Goal: Transaction & Acquisition: Download file/media

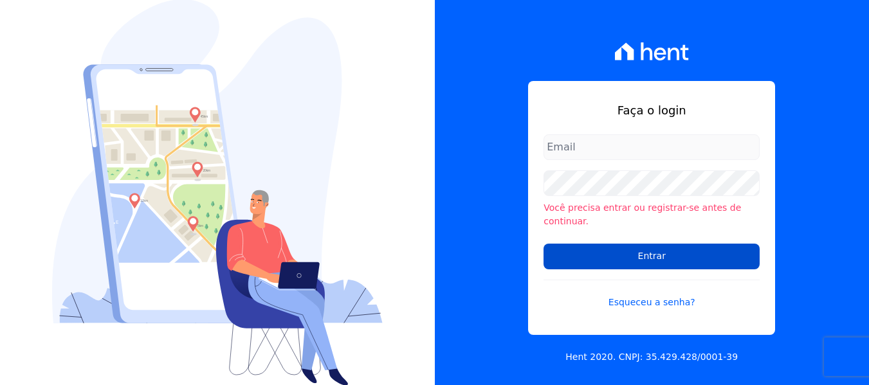
type input "[PERSON_NAME][EMAIL_ADDRESS][DOMAIN_NAME]"
click at [662, 250] on input "Entrar" at bounding box center [651, 257] width 216 height 26
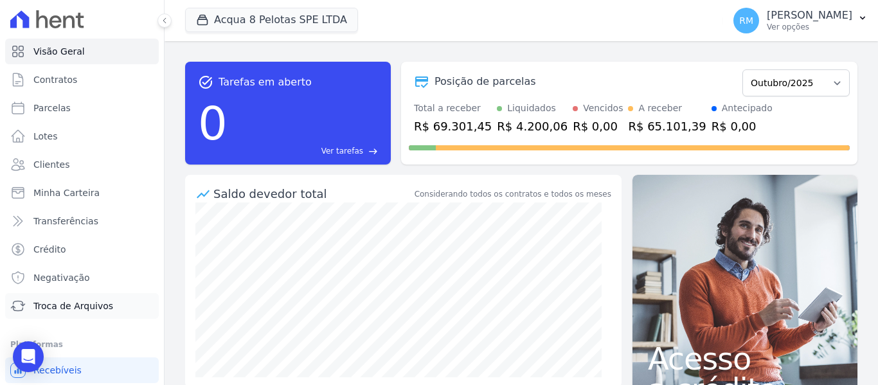
click at [78, 308] on span "Troca de Arquivos" at bounding box center [73, 306] width 80 height 13
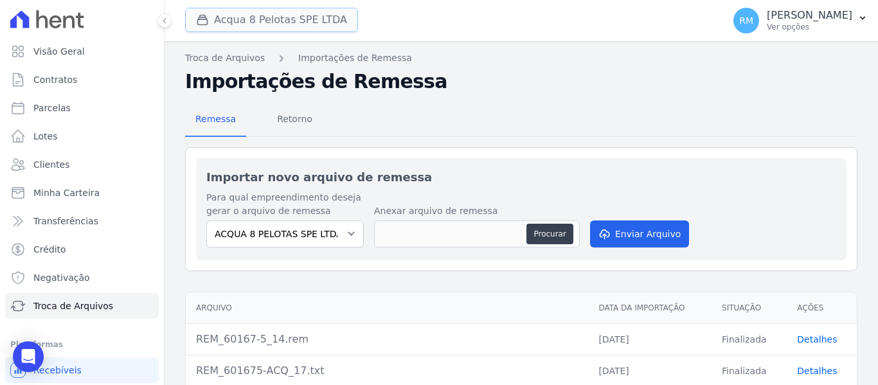
click at [320, 24] on button "Acqua 8 Pelotas SPE LTDA" at bounding box center [271, 20] width 173 height 24
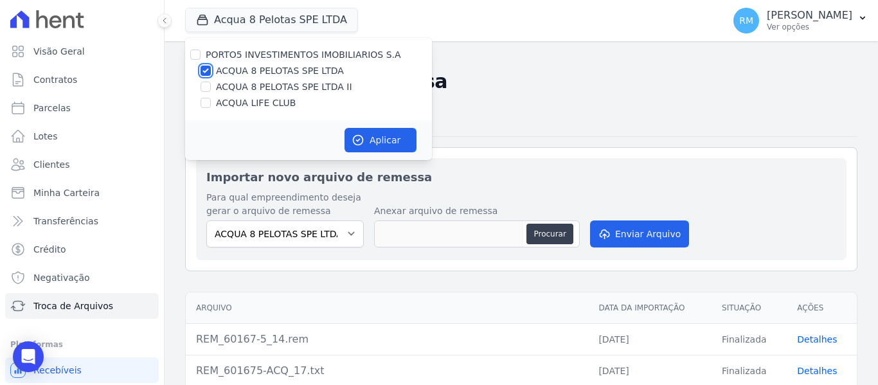
click at [208, 69] on input "ACQUA 8 PELOTAS SPE LTDA" at bounding box center [206, 71] width 10 height 10
click at [206, 67] on input "ACQUA 8 PELOTAS SPE LTDA" at bounding box center [206, 71] width 10 height 10
checkbox input "true"
click at [375, 138] on button "Aplicar" at bounding box center [381, 140] width 72 height 24
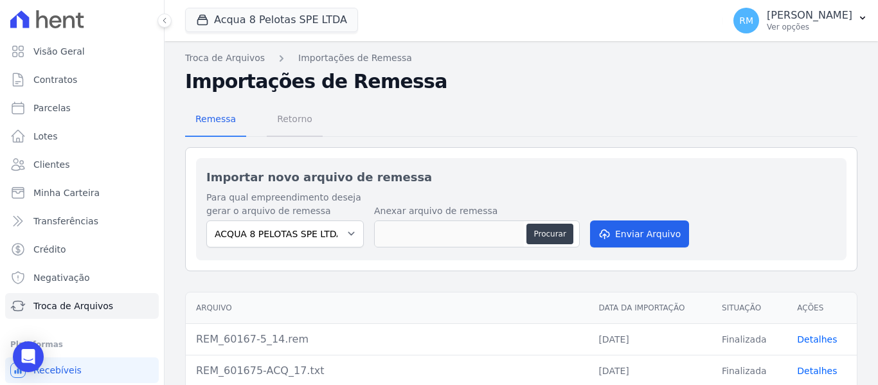
click at [289, 118] on span "Retorno" at bounding box center [294, 119] width 51 height 26
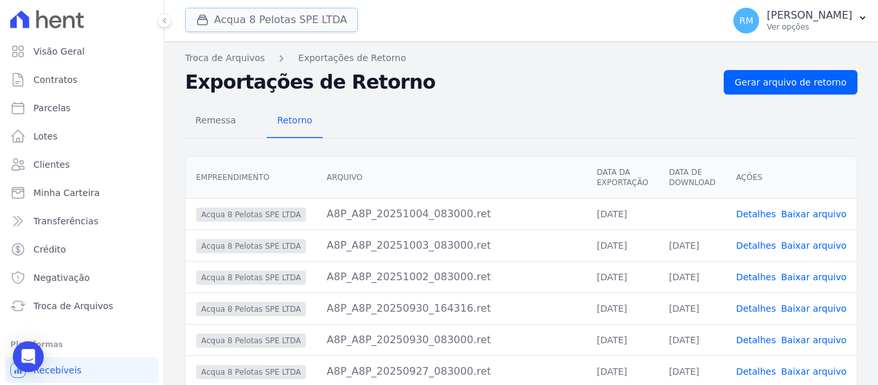
click at [291, 25] on button "Acqua 8 Pelotas SPE LTDA" at bounding box center [271, 20] width 173 height 24
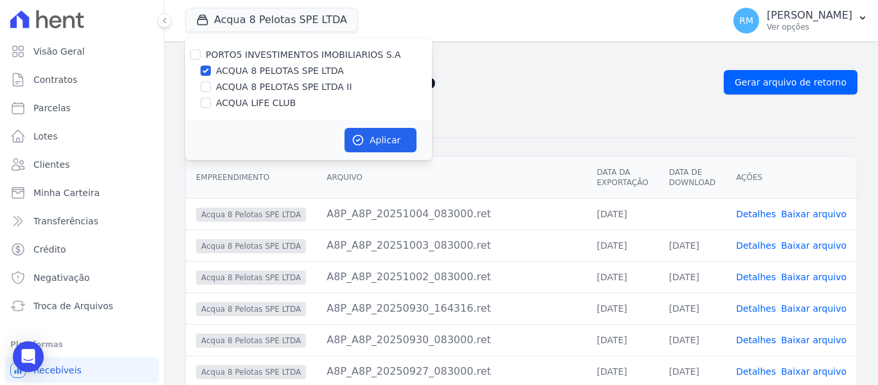
click at [511, 118] on div "Remessa Retorno" at bounding box center [521, 121] width 673 height 33
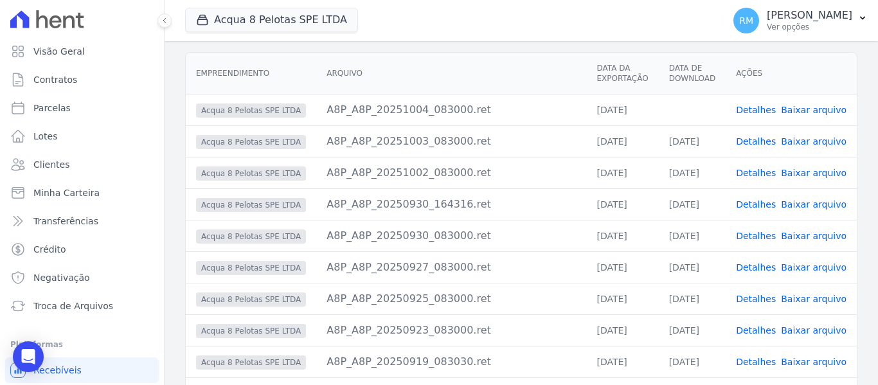
scroll to position [129, 0]
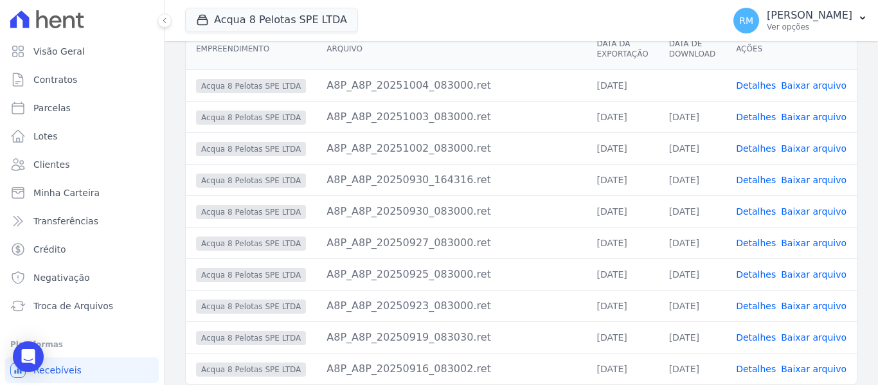
click at [816, 81] on link "Baixar arquivo" at bounding box center [814, 85] width 66 height 10
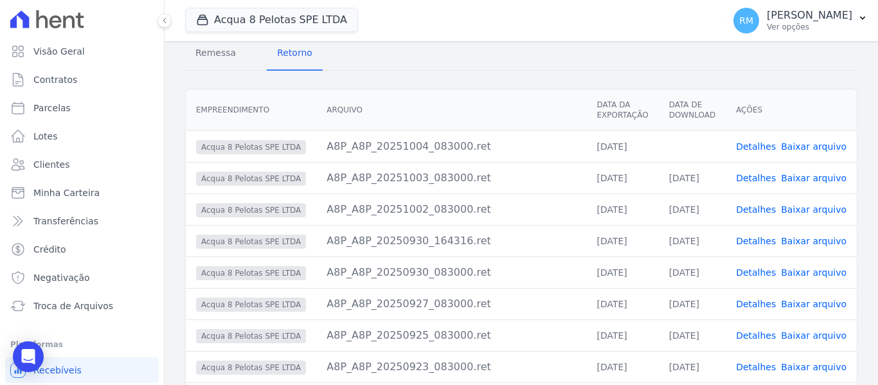
scroll to position [0, 0]
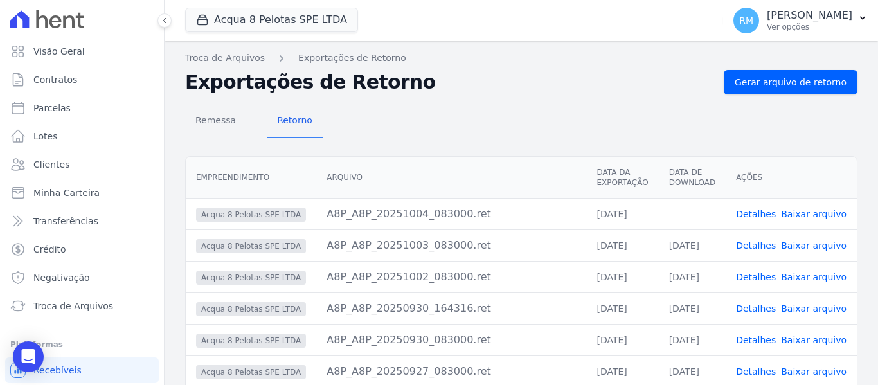
click at [565, 136] on div "Remessa Retorno" at bounding box center [521, 121] width 673 height 33
click at [235, 122] on span "Remessa" at bounding box center [216, 120] width 56 height 26
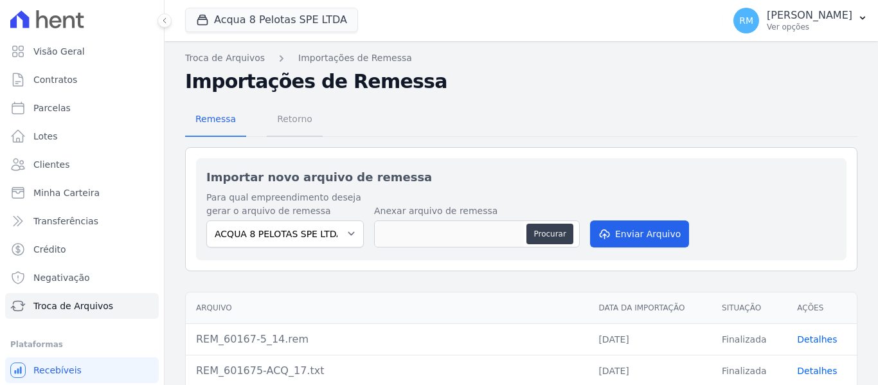
click at [286, 119] on span "Retorno" at bounding box center [294, 119] width 51 height 26
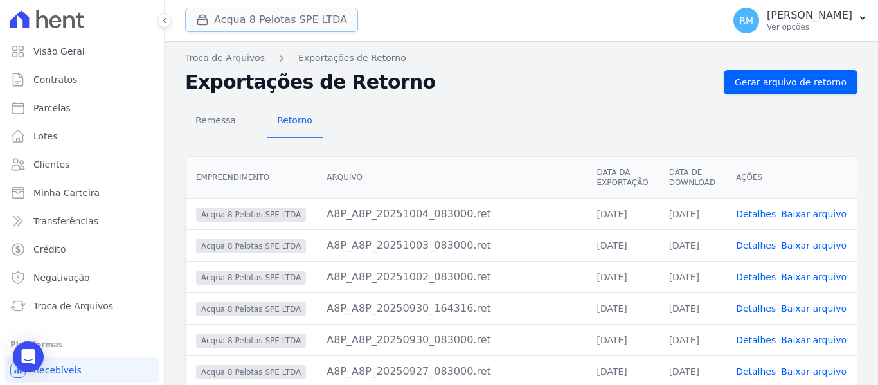
click at [311, 21] on button "Acqua 8 Pelotas SPE LTDA" at bounding box center [271, 20] width 173 height 24
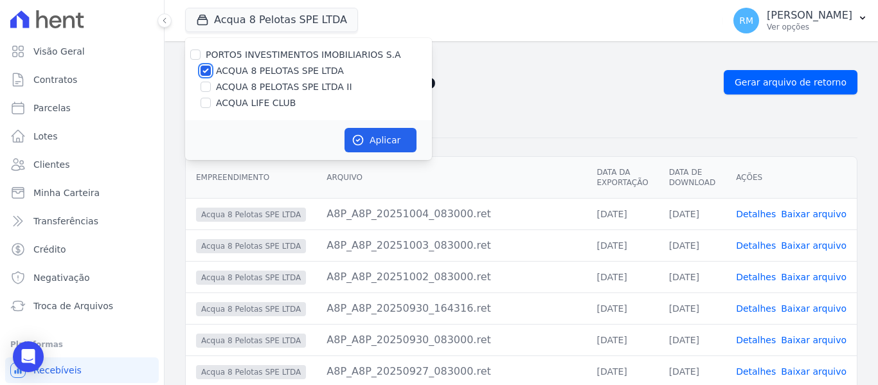
click at [207, 72] on input "ACQUA 8 PELOTAS SPE LTDA" at bounding box center [206, 71] width 10 height 10
checkbox input "false"
click at [210, 87] on input "ACQUA 8 PELOTAS SPE LTDA II" at bounding box center [206, 87] width 10 height 10
checkbox input "true"
click at [377, 137] on button "Aplicar" at bounding box center [381, 140] width 72 height 24
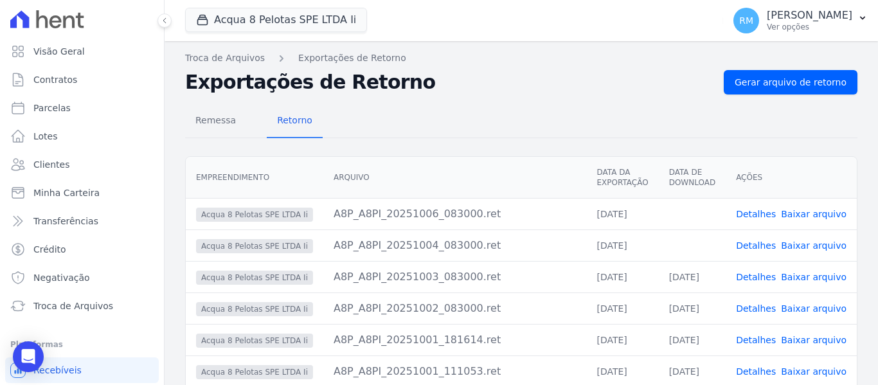
click at [796, 248] on link "Baixar arquivo" at bounding box center [814, 245] width 66 height 10
click at [804, 213] on link "Baixar arquivo" at bounding box center [814, 214] width 66 height 10
